Goal: Check status: Check status

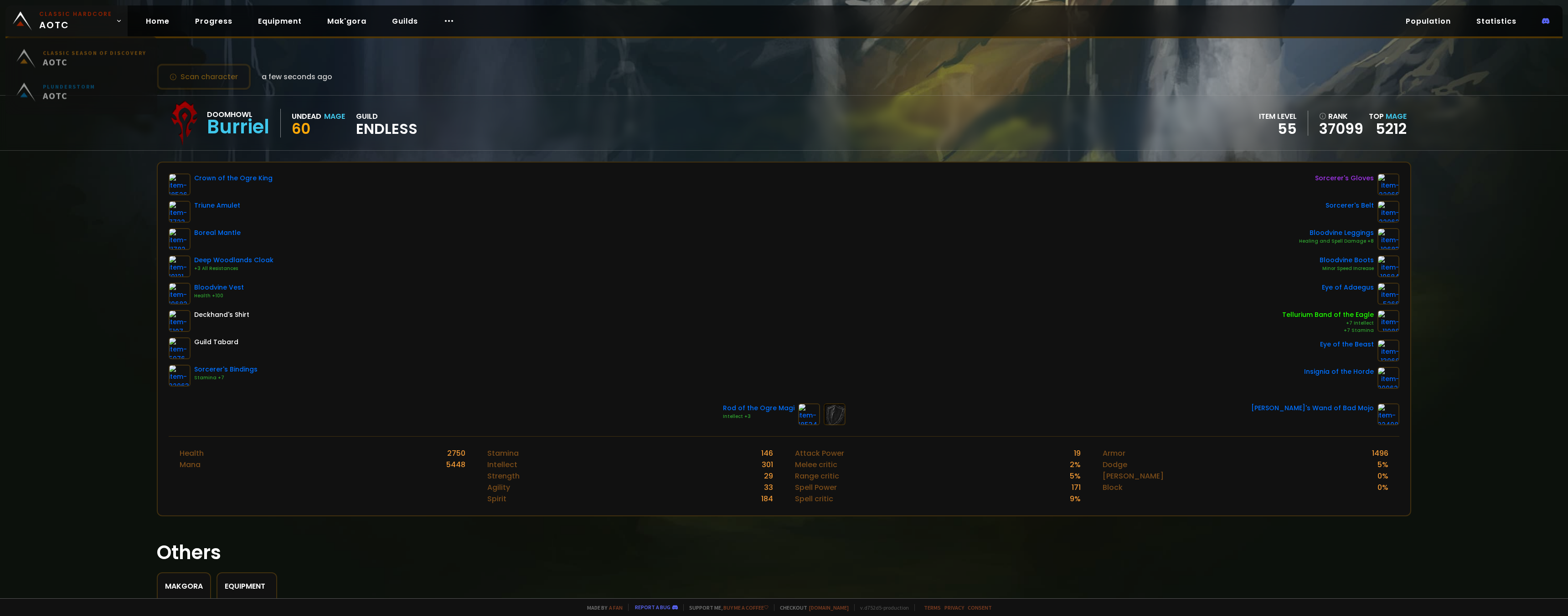
click at [50, 10] on small "Classic Hardcore" at bounding box center [75, 14] width 73 height 8
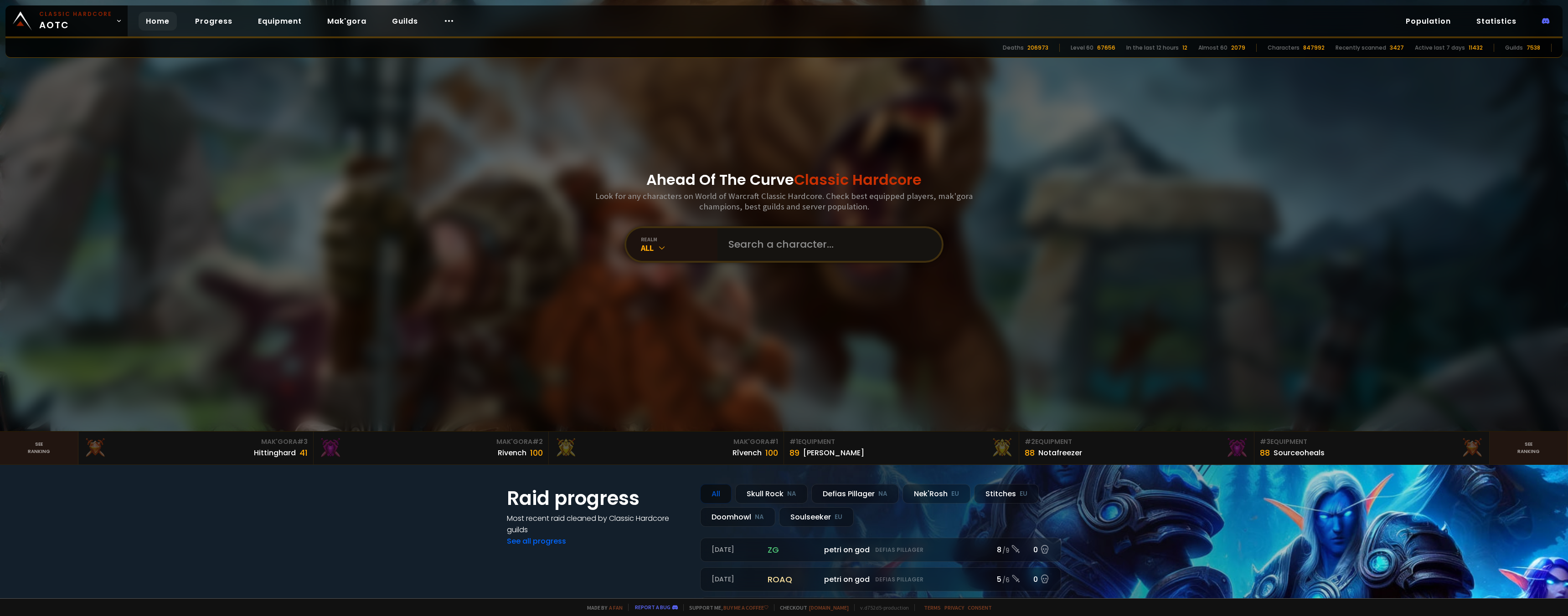
click at [799, 244] on input "text" at bounding box center [827, 244] width 208 height 33
type input "verylastwar"
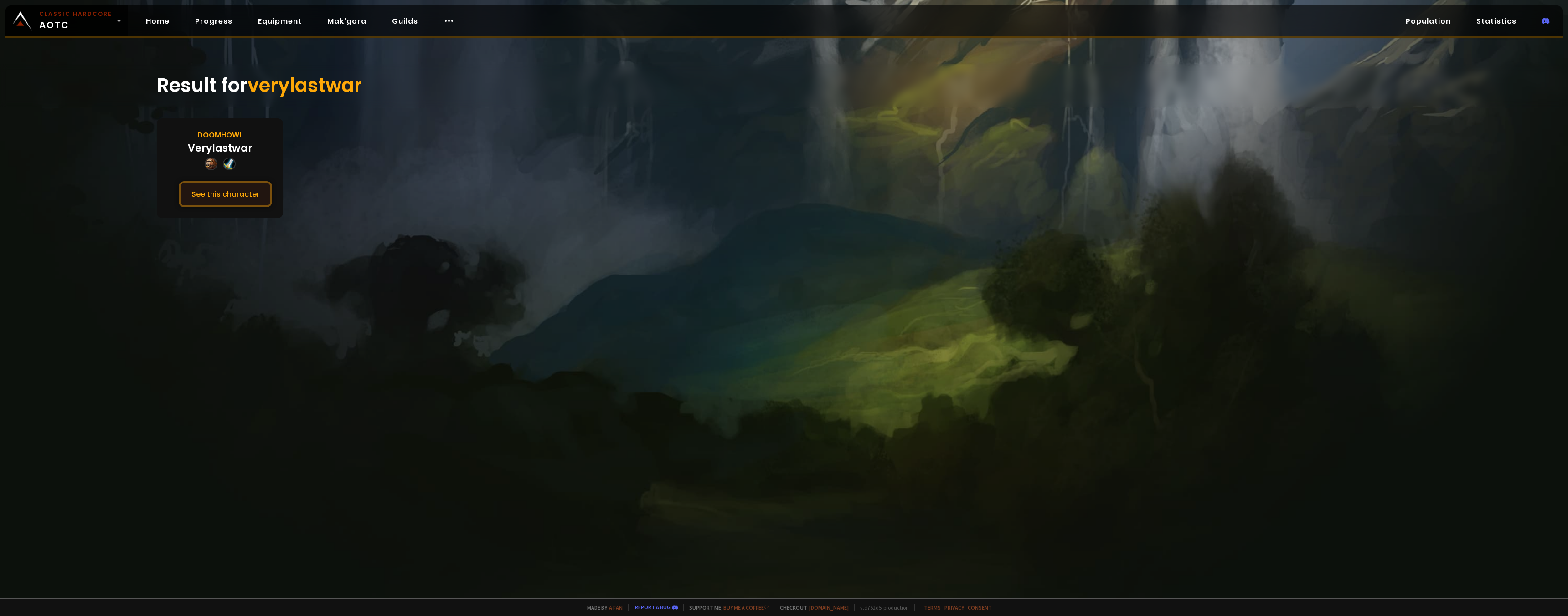
click at [207, 198] on button "See this character" at bounding box center [225, 194] width 94 height 26
